Goal: Book appointment/travel/reservation

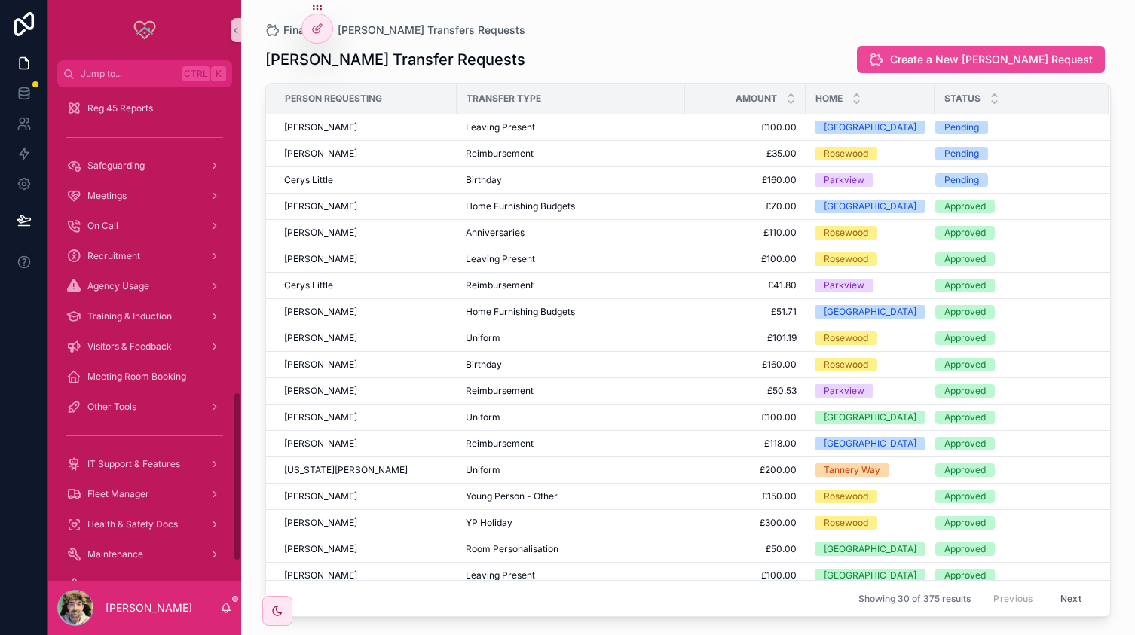
scroll to position [885, 0]
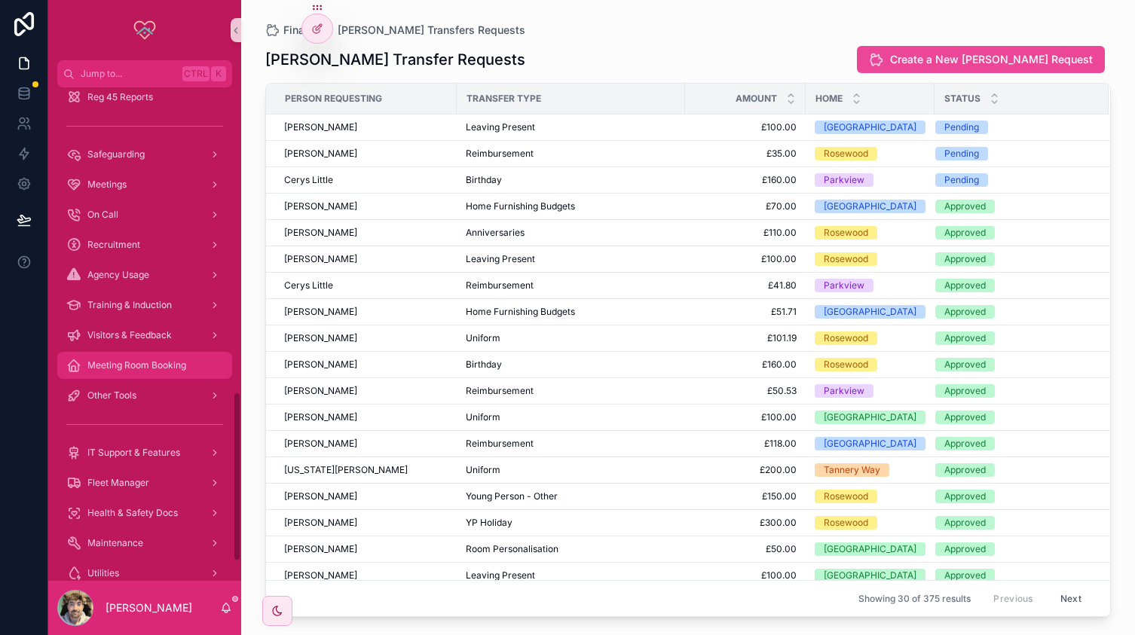
click at [146, 359] on span "Meeting Room Booking" at bounding box center [136, 365] width 99 height 12
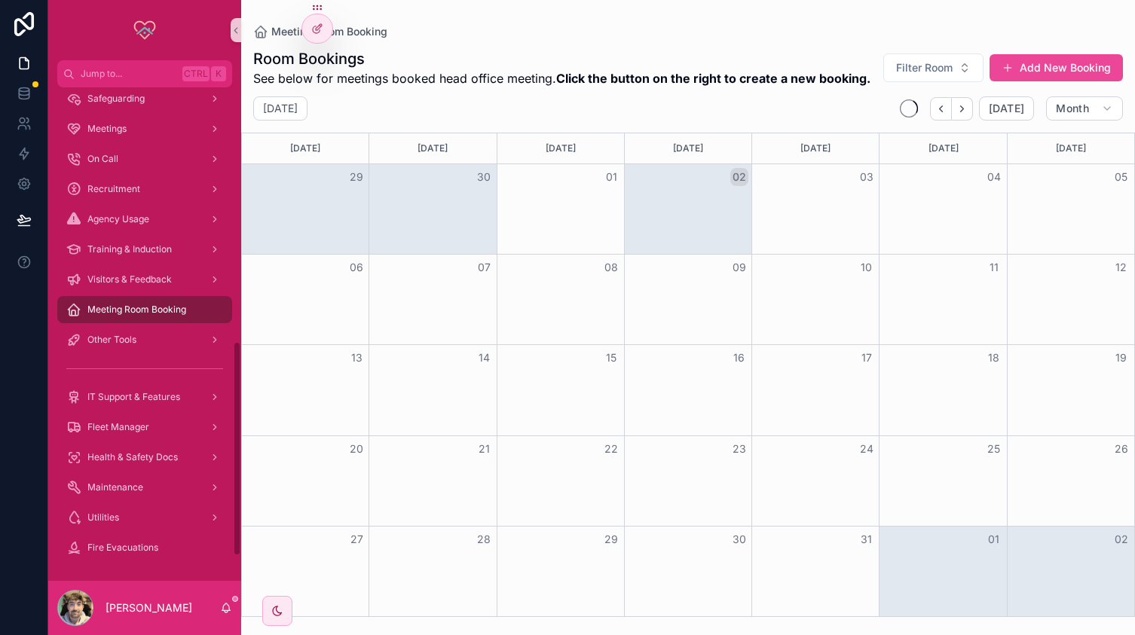
scroll to position [584, 0]
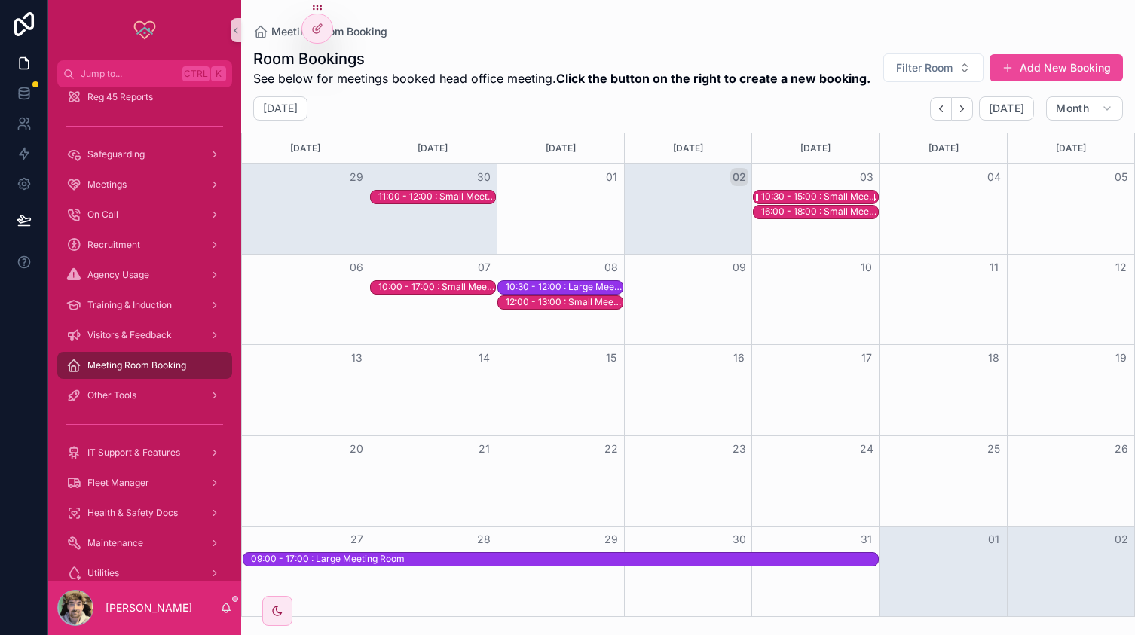
click at [811, 194] on div "10:30 - 15:00 : Small Meeting Room" at bounding box center [819, 197] width 117 height 12
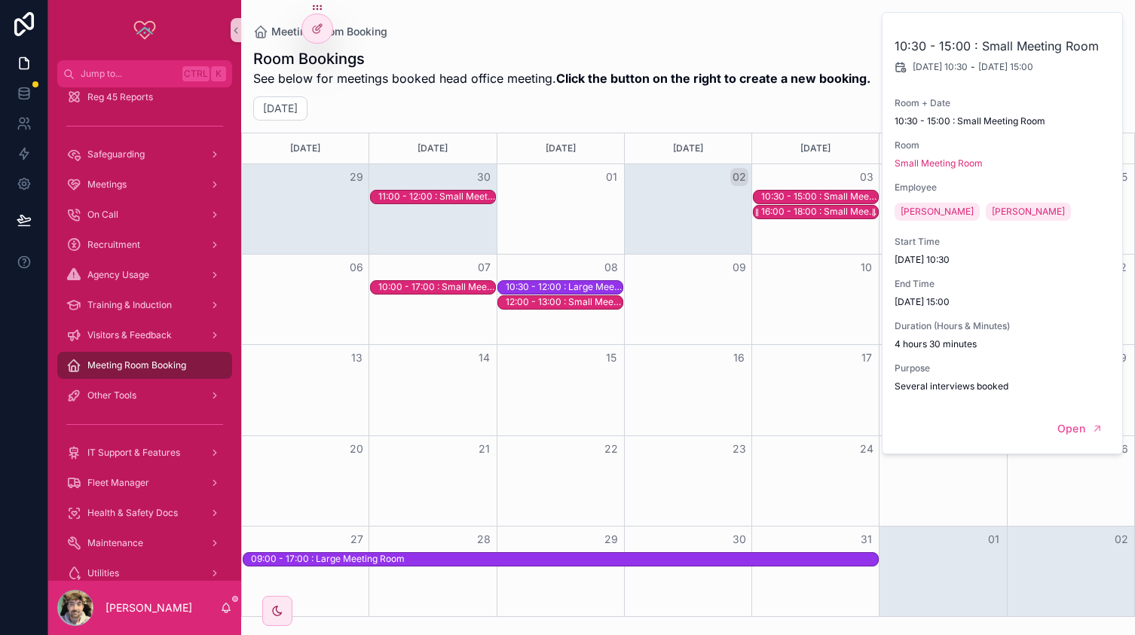
click at [807, 212] on div "16:00 - 18:00 : Small Meeting Room" at bounding box center [819, 212] width 117 height 12
click at [787, 105] on div "[DATE] [DATE] Month" at bounding box center [688, 108] width 894 height 24
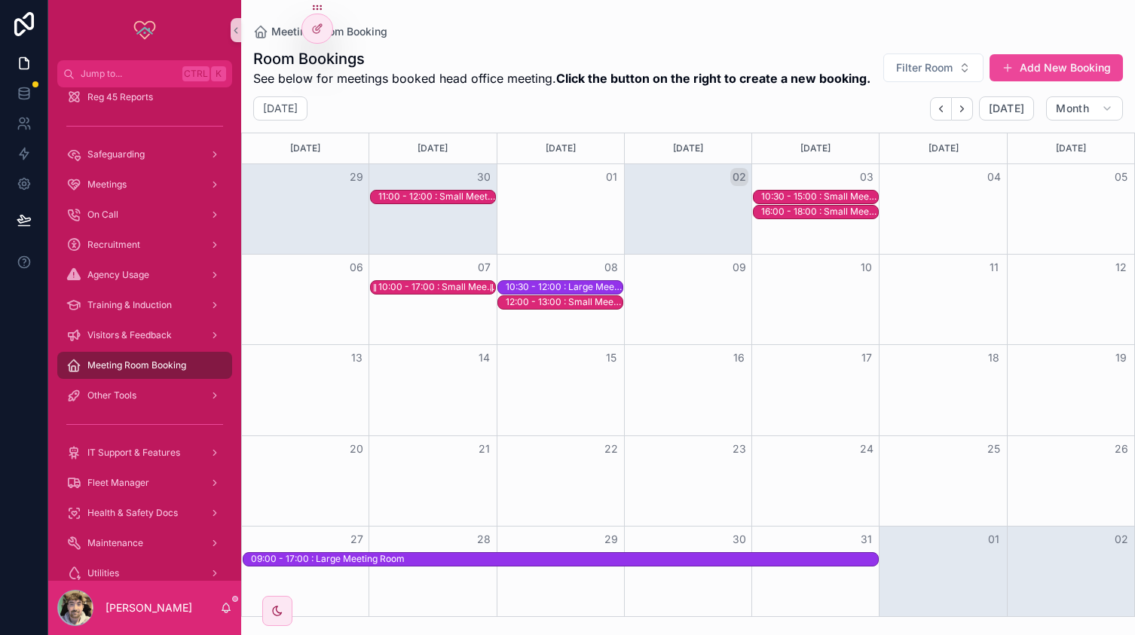
click at [426, 289] on div "10:00 - 17:00 : Small Meeting Room" at bounding box center [436, 287] width 117 height 12
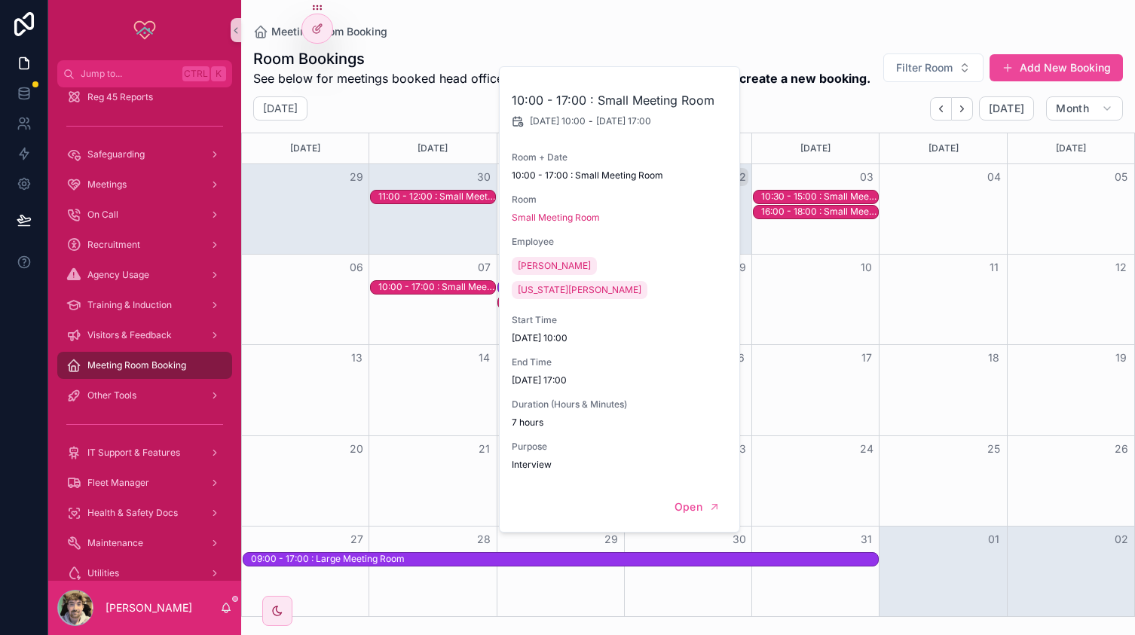
click at [449, 107] on div "[DATE] [DATE] Month" at bounding box center [688, 108] width 894 height 24
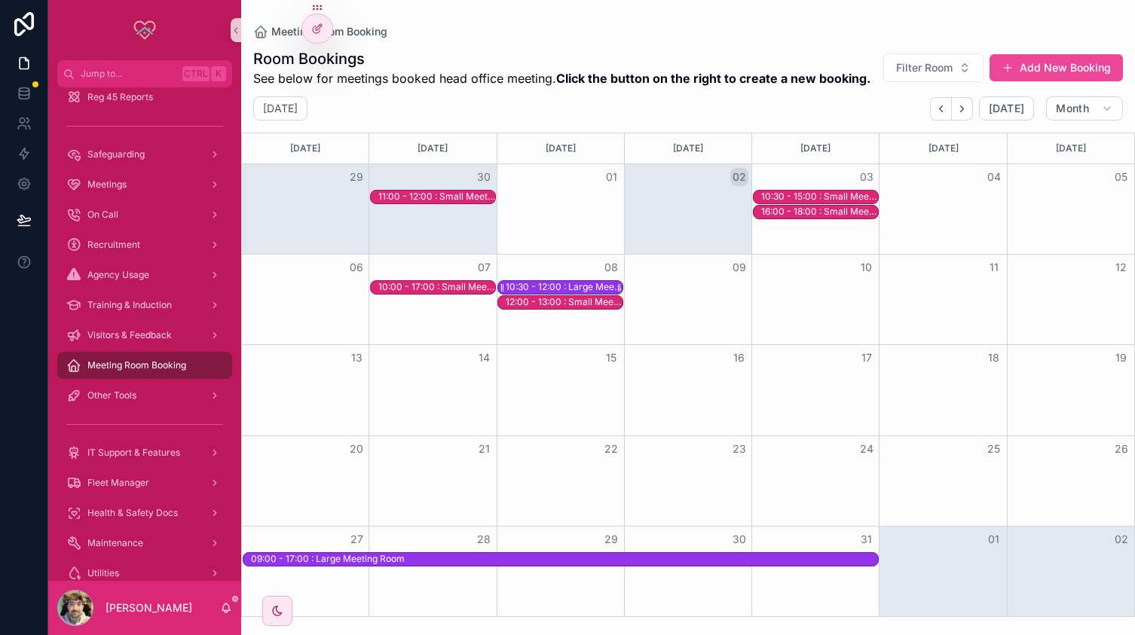
click at [541, 285] on div "10:30 - 12:00 : Large Meeting Room" at bounding box center [564, 287] width 117 height 12
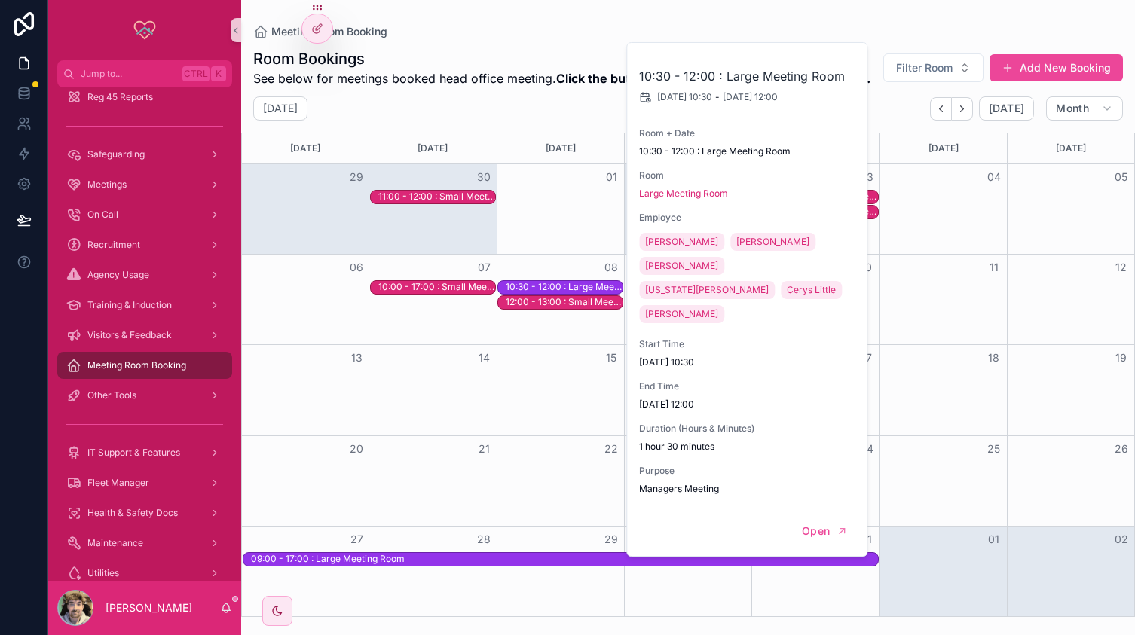
click at [547, 114] on div "[DATE] [DATE] Month" at bounding box center [688, 108] width 894 height 24
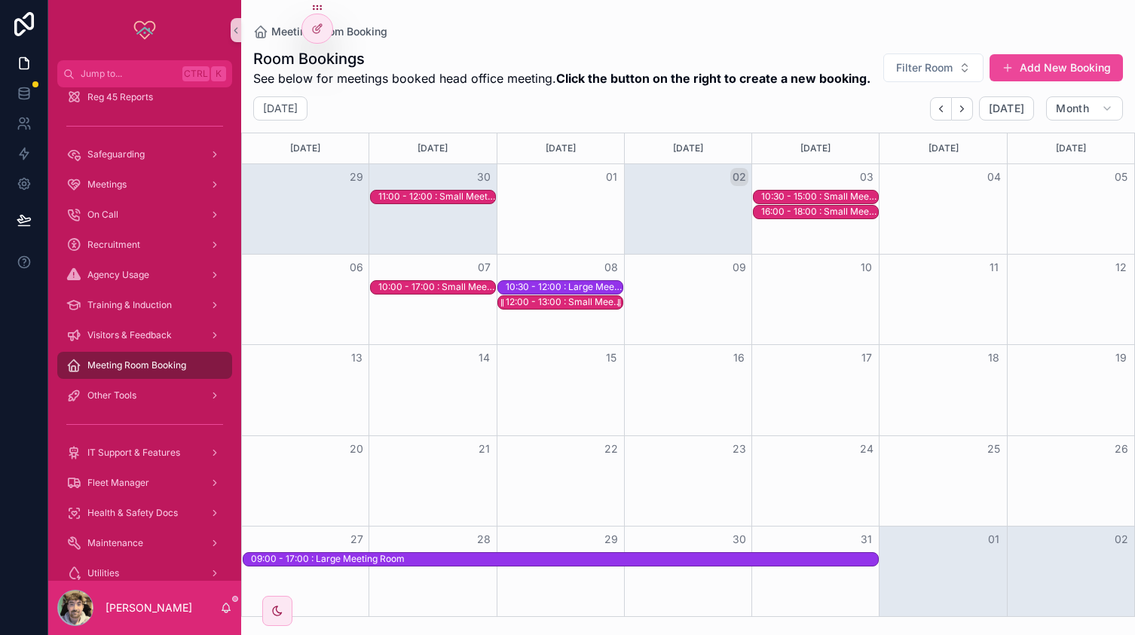
click at [555, 302] on div "12:00 - 13:00 : Small Meeting Room" at bounding box center [564, 302] width 117 height 12
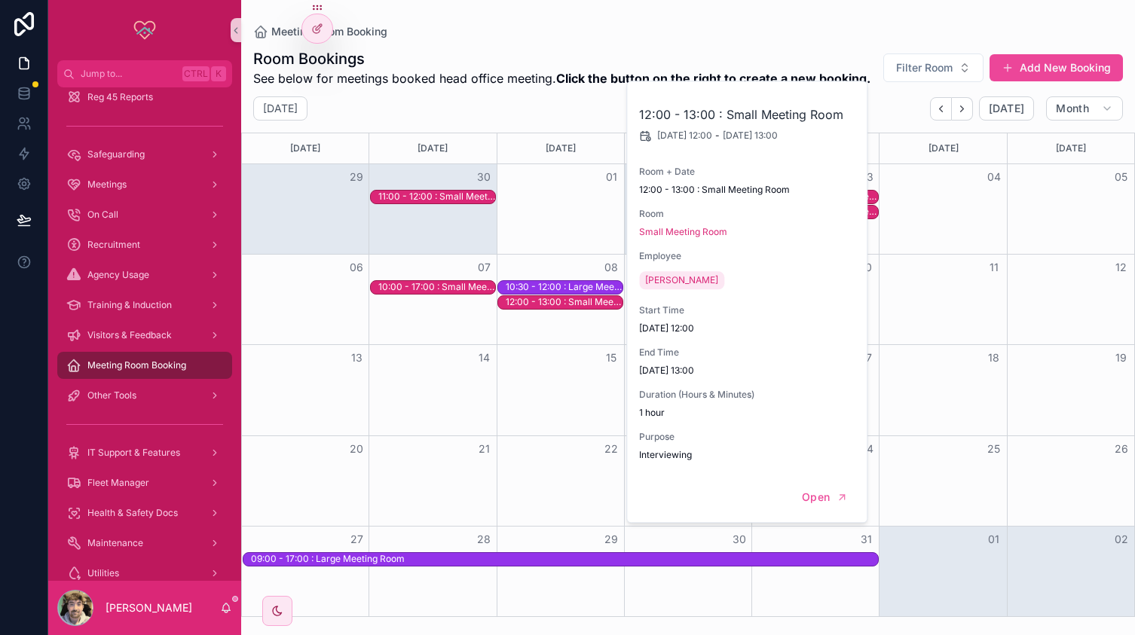
click at [562, 111] on div "[DATE] [DATE] Month" at bounding box center [688, 108] width 894 height 24
